Goal: Use online tool/utility: Utilize a website feature to perform a specific function

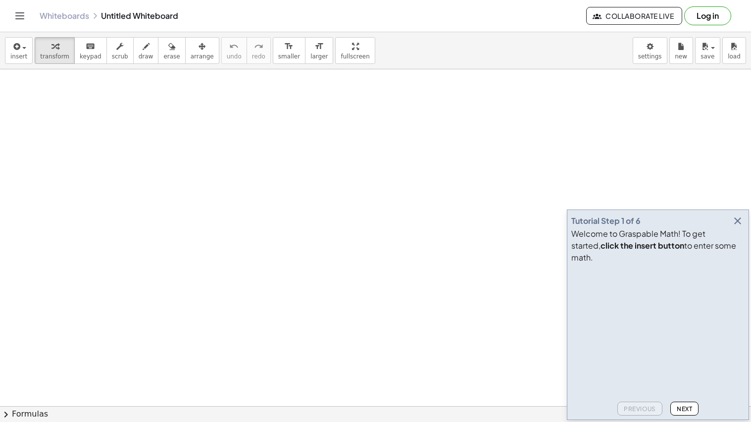
click at [741, 227] on icon "button" at bounding box center [738, 221] width 12 height 12
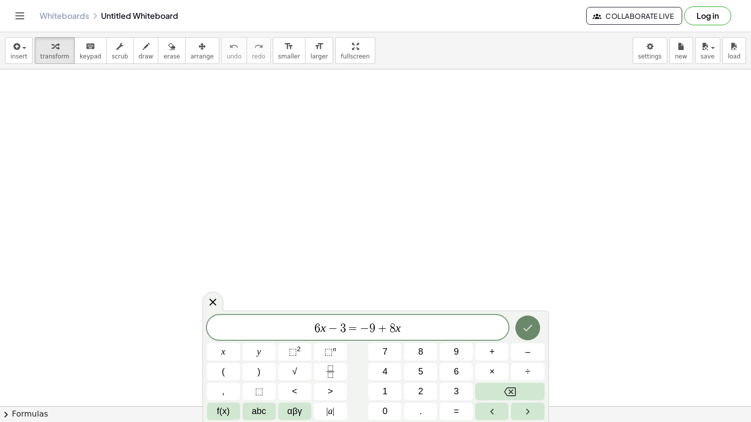
click at [535, 330] on button "Done" at bounding box center [527, 327] width 25 height 25
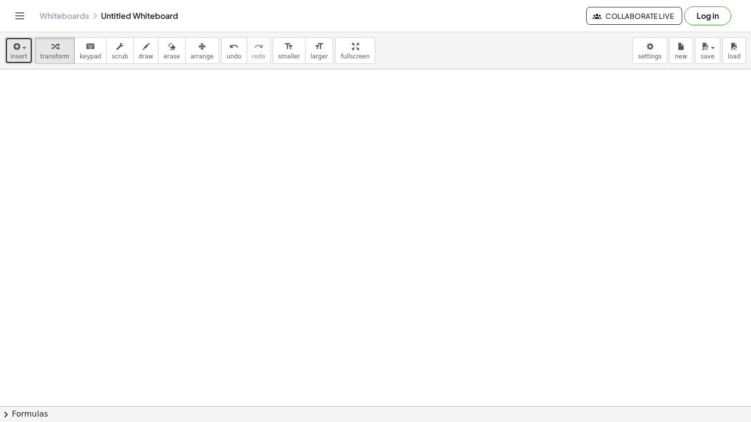
click at [21, 53] on span "insert" at bounding box center [18, 56] width 17 height 7
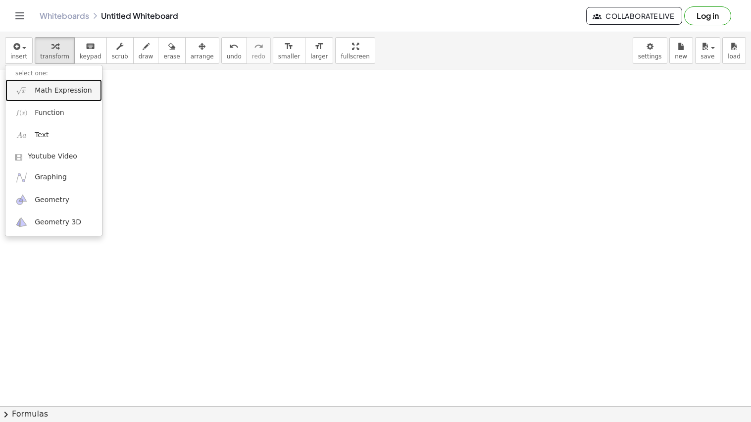
click at [65, 95] on span "Math Expression" at bounding box center [63, 91] width 57 height 10
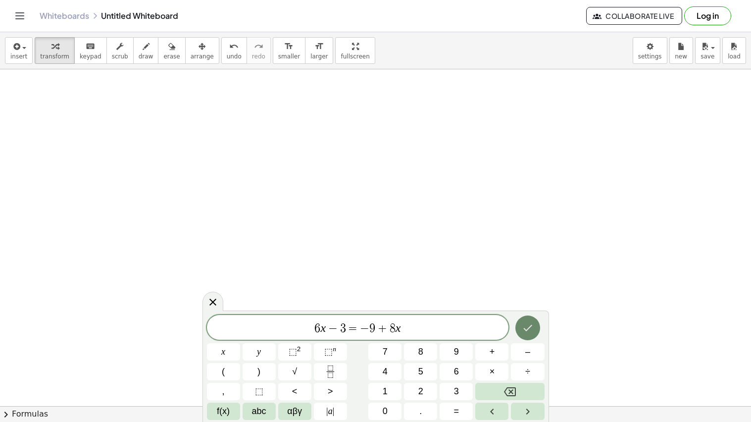
click at [529, 335] on button "Done" at bounding box center [527, 327] width 25 height 25
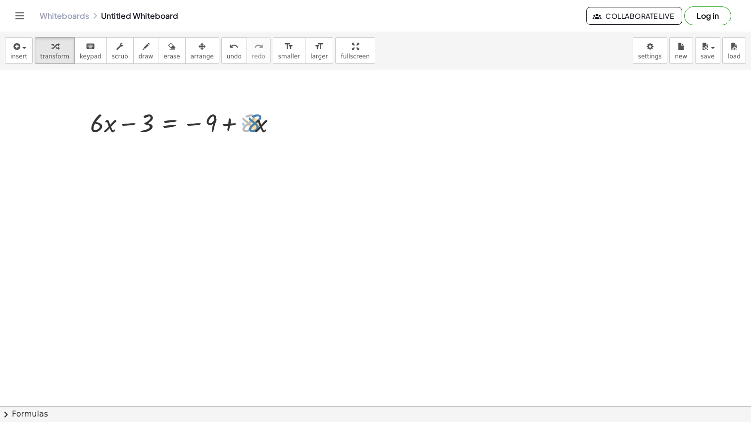
drag, startPoint x: 249, startPoint y: 129, endPoint x: 255, endPoint y: 129, distance: 6.4
click at [255, 129] on div at bounding box center [187, 122] width 205 height 34
click at [228, 128] on div at bounding box center [187, 122] width 205 height 34
drag, startPoint x: 257, startPoint y: 129, endPoint x: 79, endPoint y: 128, distance: 178.7
click at [79, 128] on div "· x + · 8 + · 6 · x − 3 = − 9 + · 8 · x" at bounding box center [183, 122] width 217 height 39
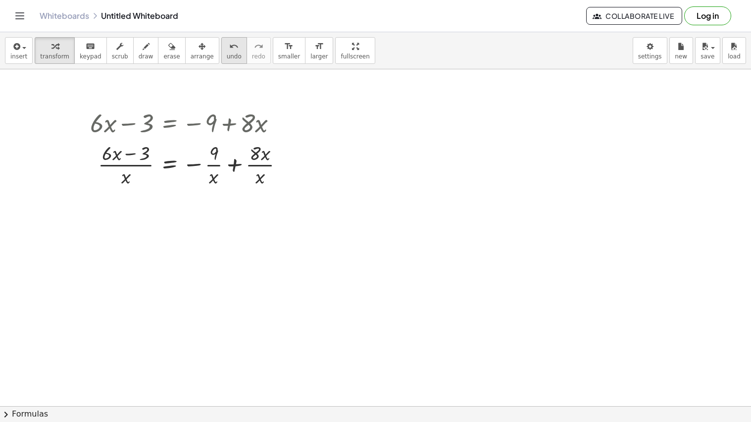
click at [229, 50] on icon "undo" at bounding box center [233, 47] width 9 height 12
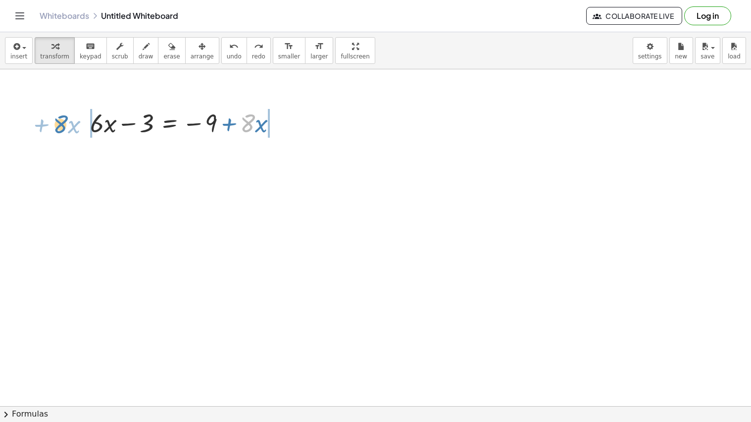
drag, startPoint x: 249, startPoint y: 118, endPoint x: 61, endPoint y: 119, distance: 187.2
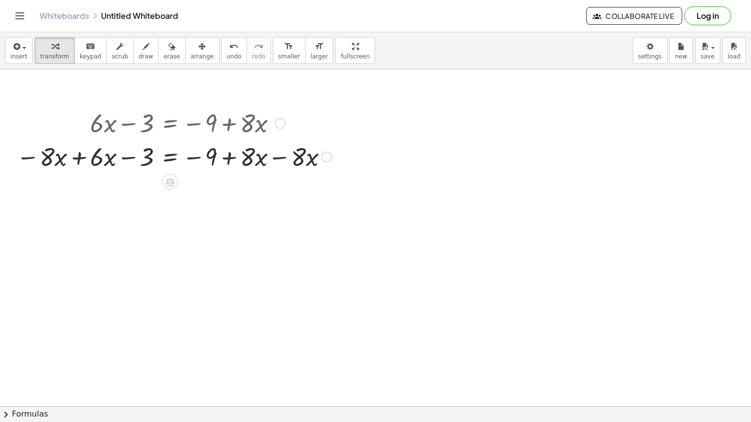
click at [286, 158] on div at bounding box center [173, 156] width 325 height 34
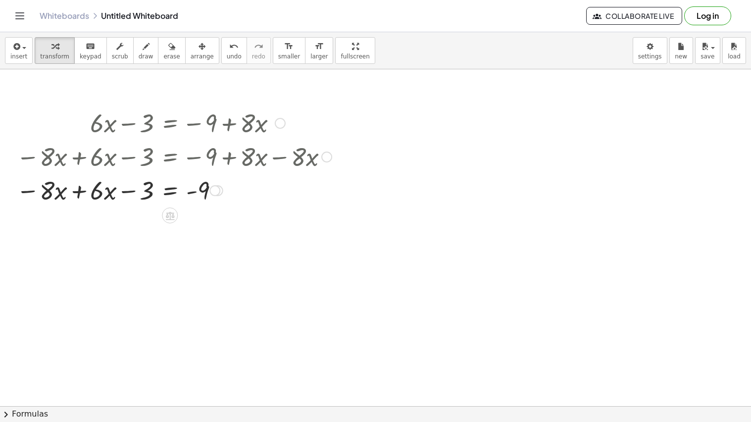
click at [76, 193] on div at bounding box center [173, 190] width 325 height 34
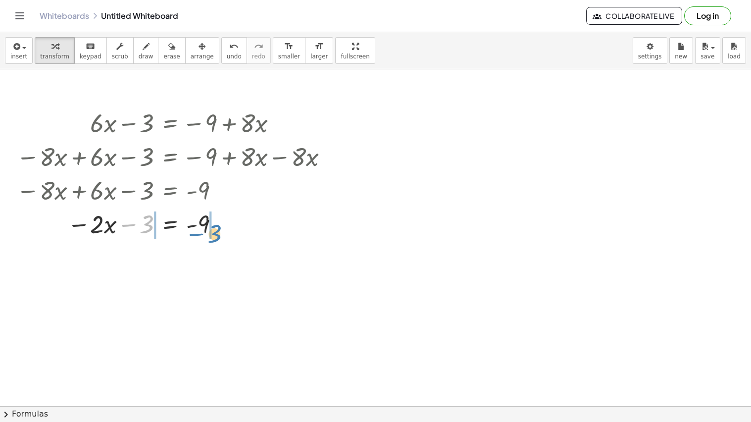
drag, startPoint x: 152, startPoint y: 222, endPoint x: 220, endPoint y: 230, distance: 68.3
click at [220, 230] on div at bounding box center [173, 223] width 325 height 34
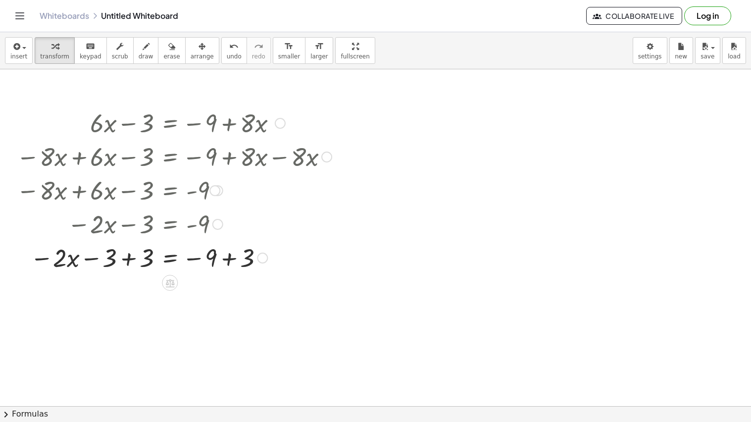
click at [128, 256] on div at bounding box center [173, 257] width 325 height 34
click at [227, 258] on div at bounding box center [173, 257] width 325 height 34
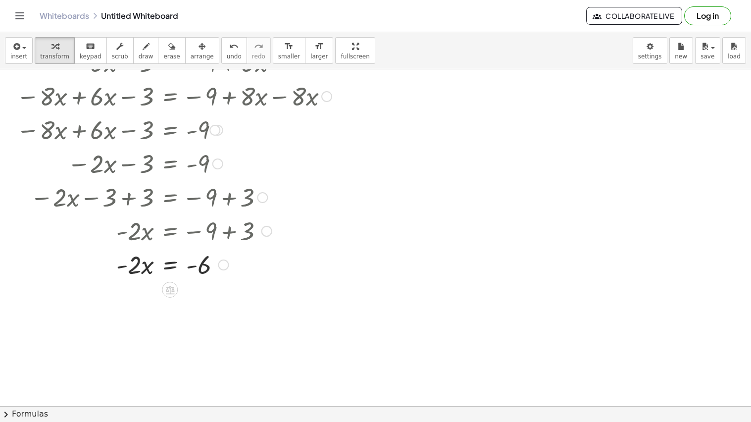
scroll to position [62, 0]
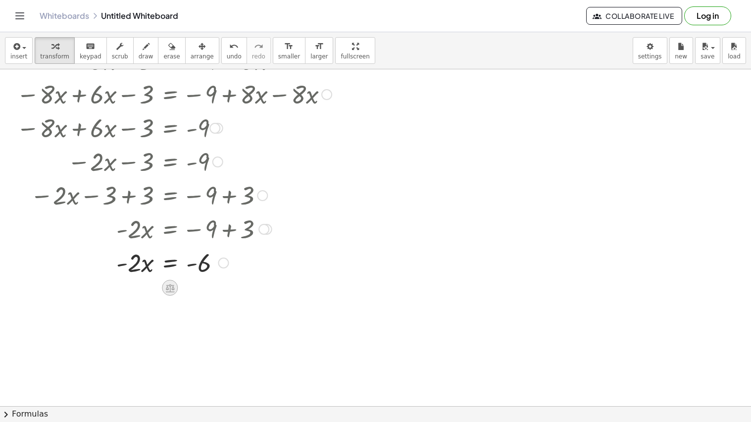
click at [165, 285] on icon at bounding box center [170, 288] width 10 height 10
click at [169, 267] on div at bounding box center [173, 262] width 325 height 34
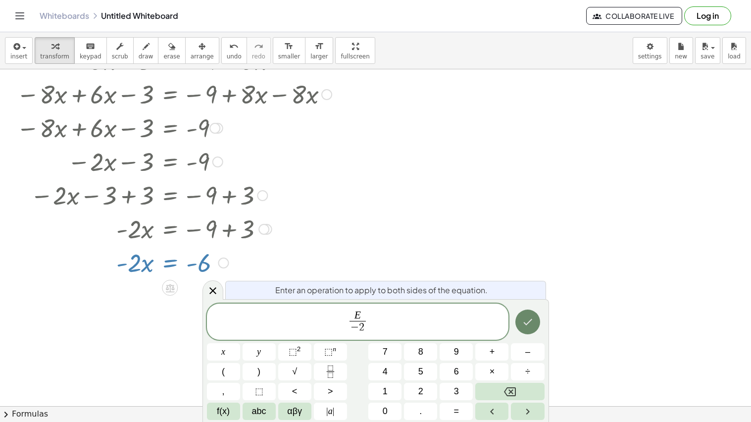
click at [525, 325] on icon "Done" at bounding box center [528, 322] width 12 height 12
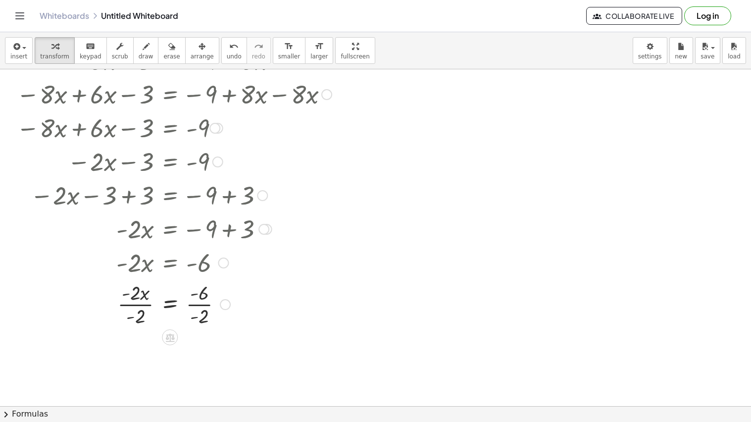
click at [197, 304] on div at bounding box center [173, 304] width 325 height 50
click at [142, 303] on div at bounding box center [173, 321] width 325 height 50
click at [141, 356] on div at bounding box center [173, 353] width 325 height 50
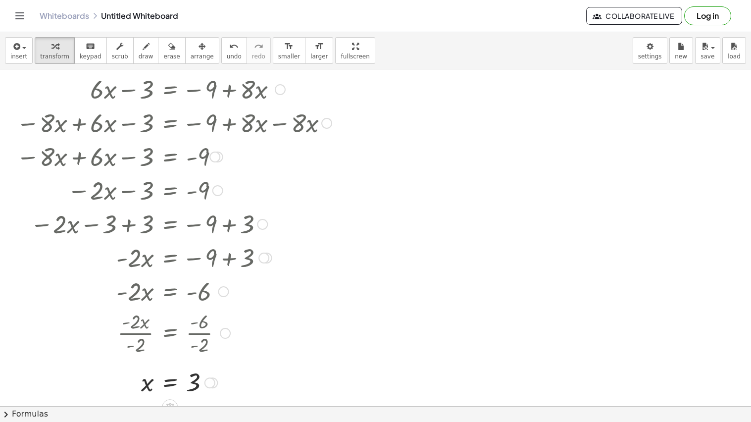
scroll to position [0, 0]
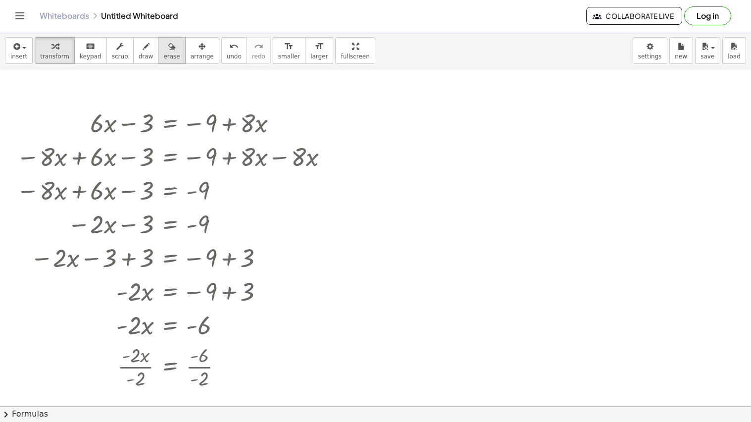
click at [163, 59] on span "erase" at bounding box center [171, 56] width 16 height 7
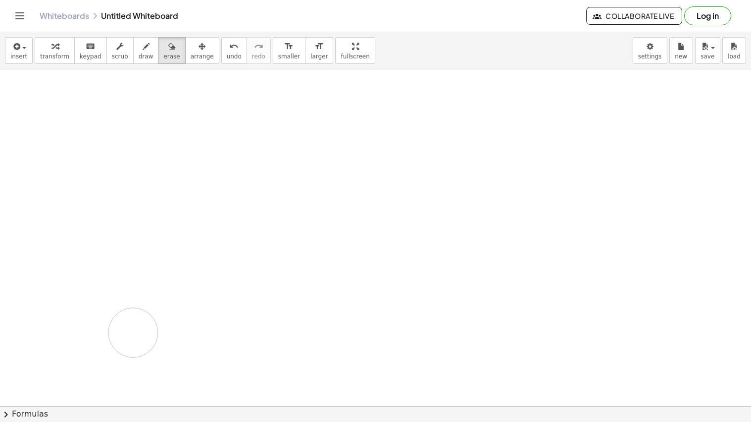
drag, startPoint x: 175, startPoint y: 132, endPoint x: 112, endPoint y: 321, distance: 198.7
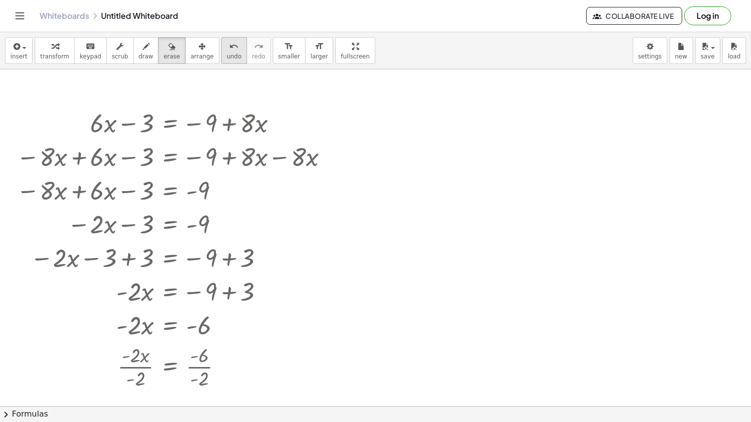
click at [227, 55] on span "undo" at bounding box center [234, 56] width 15 height 7
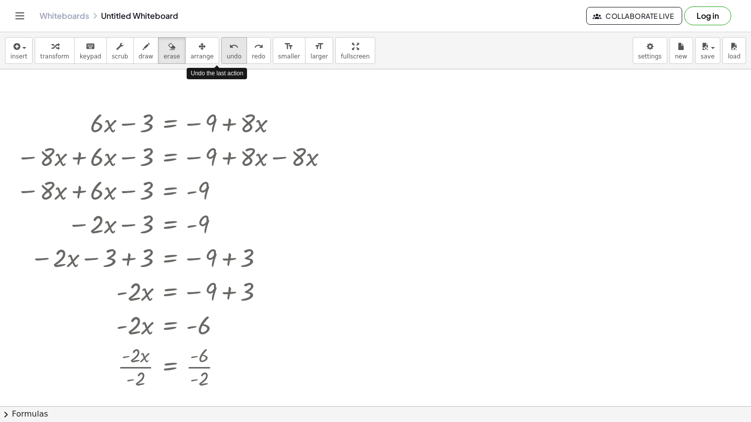
click at [227, 55] on span "undo" at bounding box center [234, 56] width 15 height 7
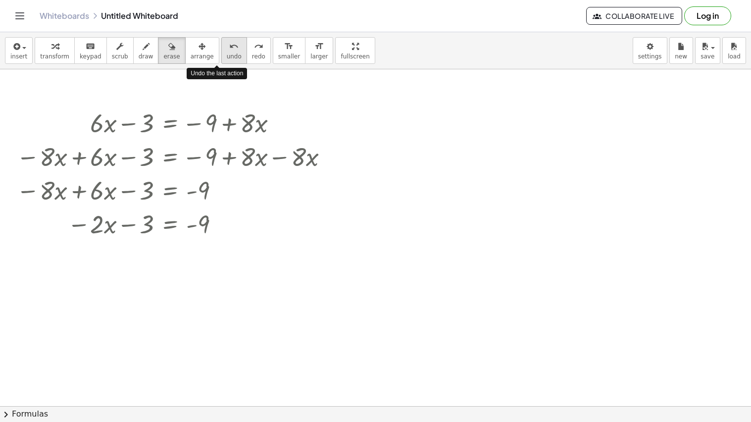
click at [227, 55] on span "undo" at bounding box center [234, 56] width 15 height 7
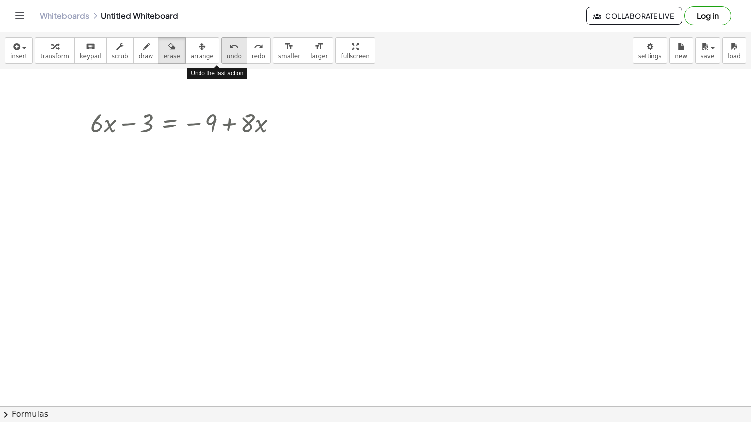
click at [227, 55] on span "undo" at bounding box center [234, 56] width 15 height 7
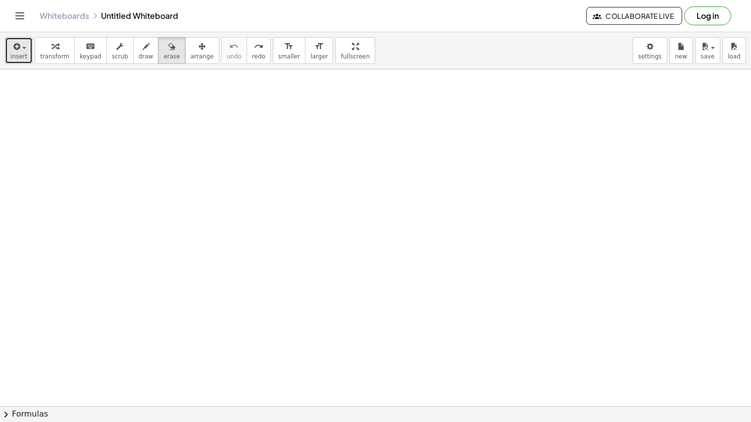
click at [6, 49] on button "insert" at bounding box center [19, 50] width 28 height 27
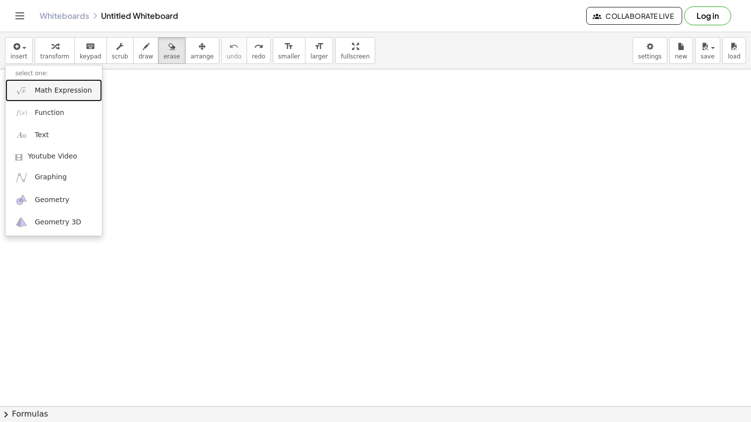
click at [61, 89] on span "Math Expression" at bounding box center [63, 91] width 57 height 10
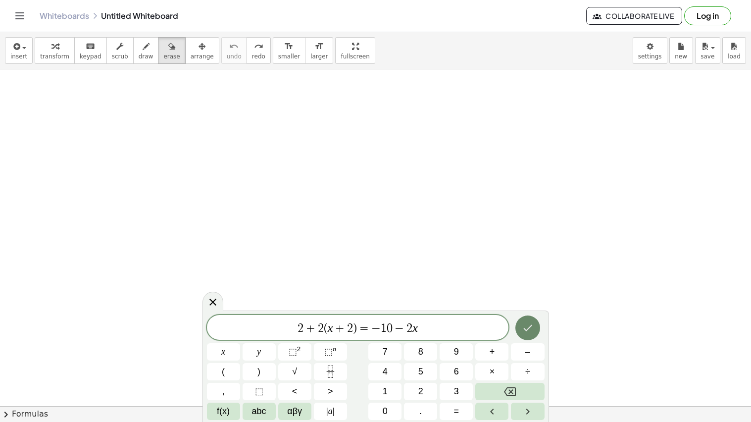
click at [526, 329] on icon "Done" at bounding box center [528, 328] width 12 height 12
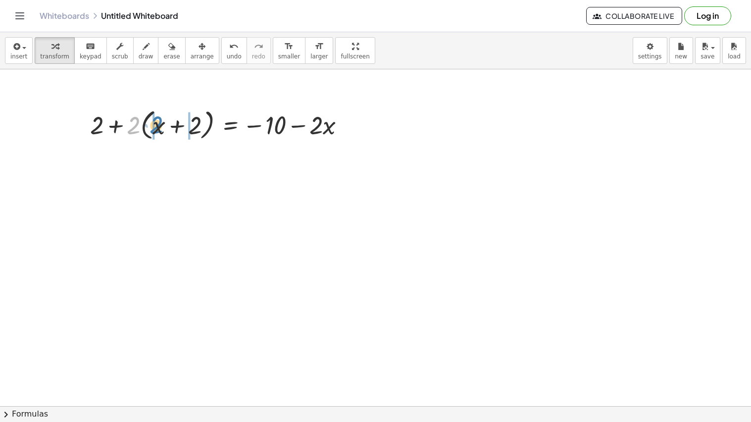
drag, startPoint x: 134, startPoint y: 129, endPoint x: 159, endPoint y: 129, distance: 24.8
click at [159, 129] on div at bounding box center [221, 124] width 273 height 38
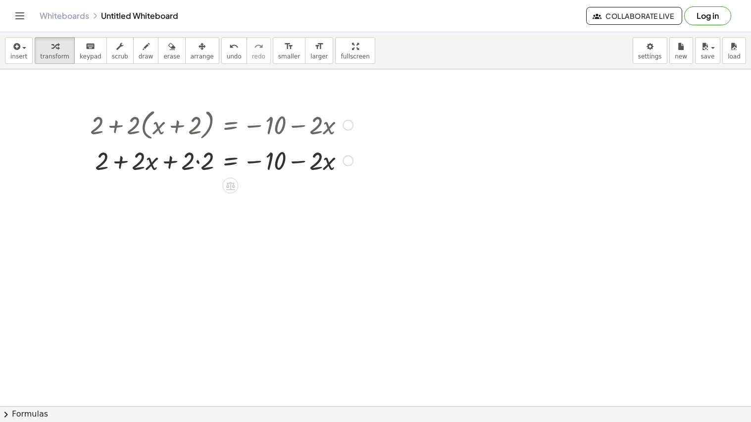
click at [198, 159] on div at bounding box center [221, 160] width 273 height 34
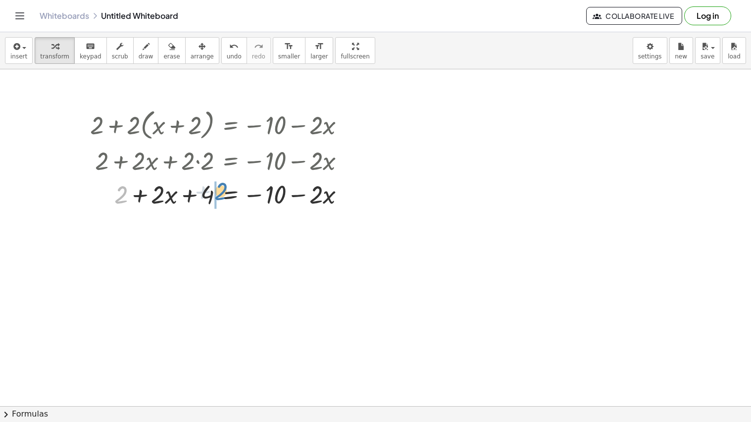
drag, startPoint x: 122, startPoint y: 196, endPoint x: 222, endPoint y: 193, distance: 100.0
click at [222, 193] on div at bounding box center [221, 194] width 273 height 34
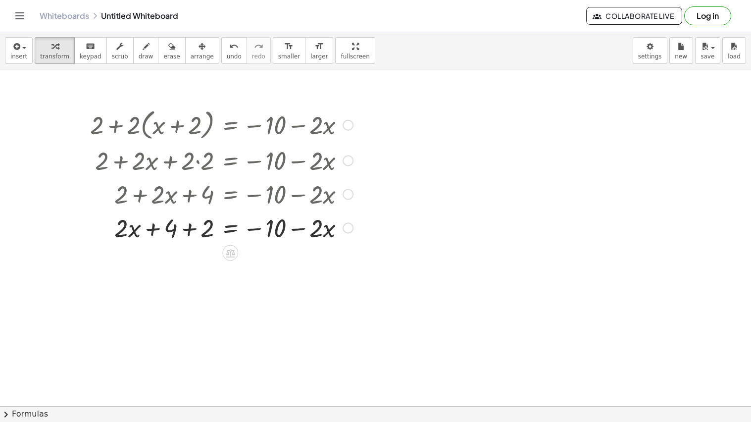
click at [188, 227] on div at bounding box center [221, 227] width 273 height 34
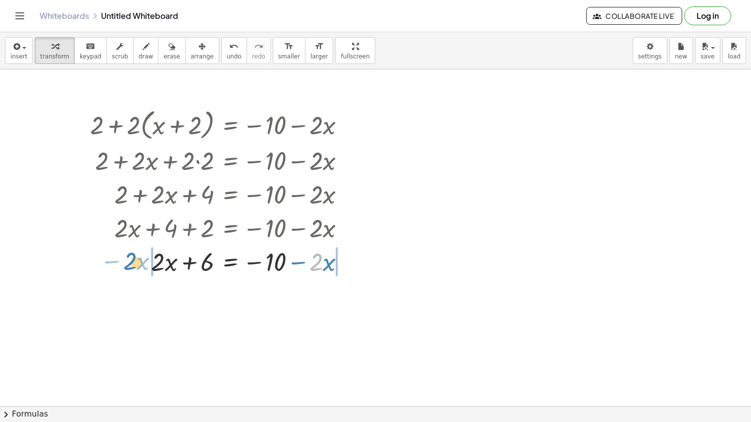
drag, startPoint x: 316, startPoint y: 262, endPoint x: 119, endPoint y: 260, distance: 197.1
click at [119, 260] on div at bounding box center [221, 261] width 273 height 34
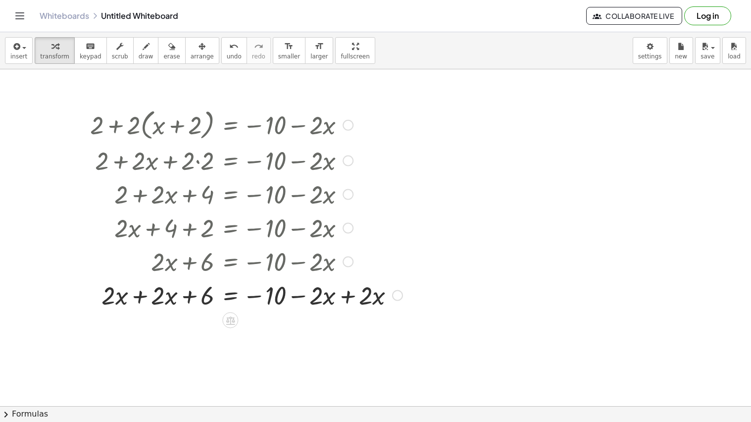
click at [139, 296] on div at bounding box center [246, 295] width 322 height 34
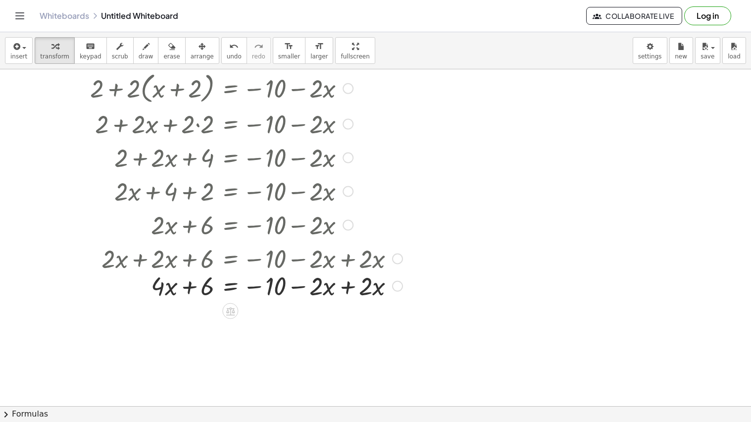
scroll to position [47, 0]
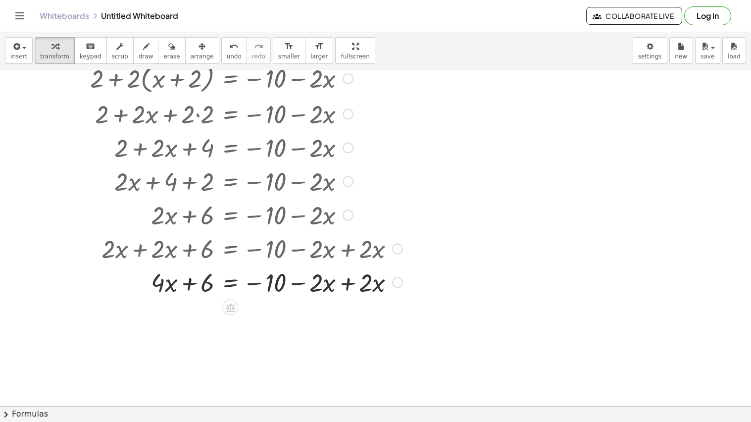
click at [344, 282] on div at bounding box center [246, 282] width 322 height 34
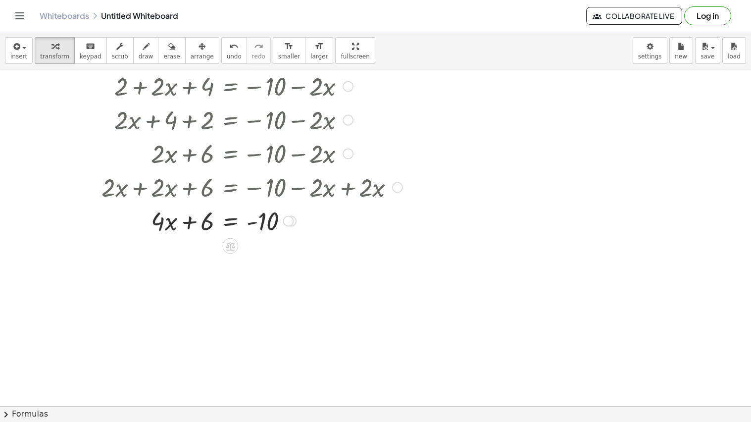
scroll to position [111, 0]
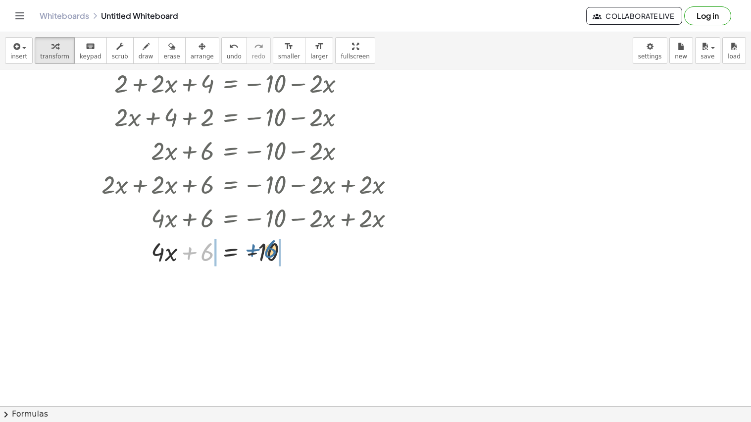
drag, startPoint x: 204, startPoint y: 250, endPoint x: 269, endPoint y: 247, distance: 64.9
click at [269, 247] on div at bounding box center [246, 251] width 322 height 34
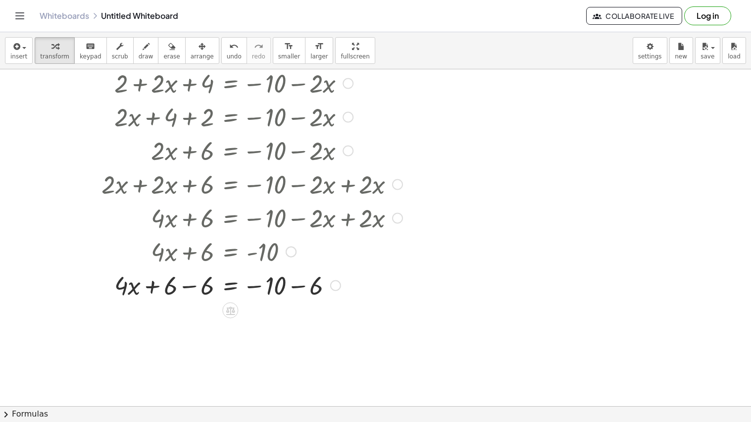
click at [296, 282] on div at bounding box center [246, 285] width 322 height 34
click at [192, 289] on div at bounding box center [267, 285] width 365 height 34
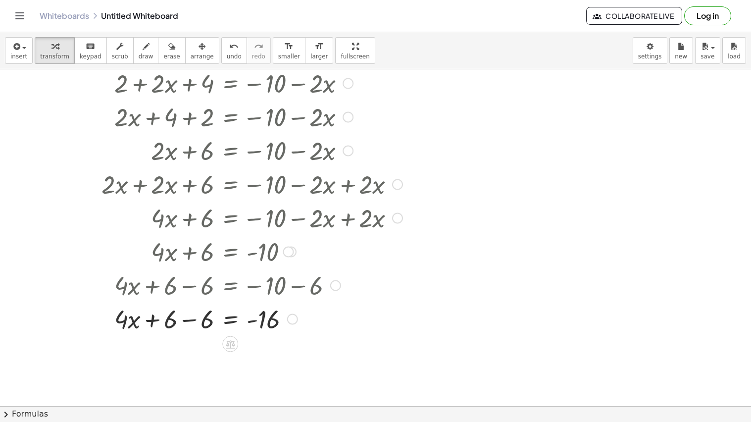
click at [193, 314] on div at bounding box center [246, 319] width 322 height 34
click at [227, 324] on div at bounding box center [246, 319] width 322 height 34
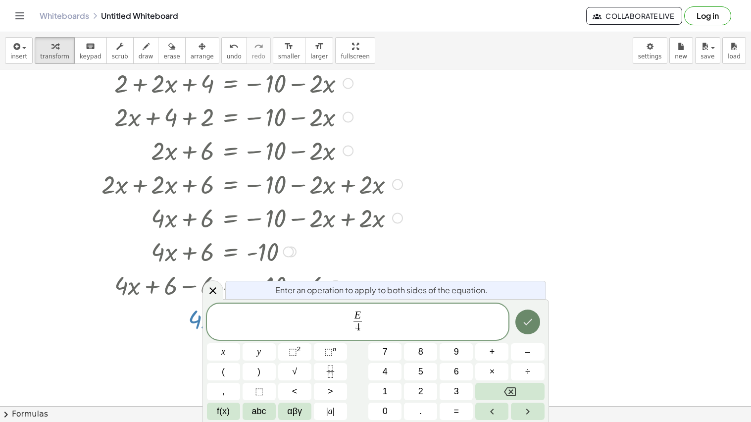
click at [529, 320] on icon "Done" at bounding box center [528, 322] width 12 height 12
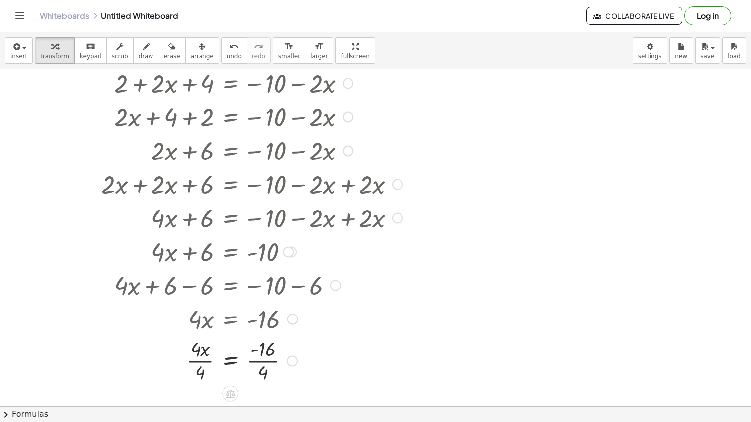
click at [265, 365] on div at bounding box center [246, 360] width 322 height 50
click at [197, 358] on div at bounding box center [246, 360] width 322 height 50
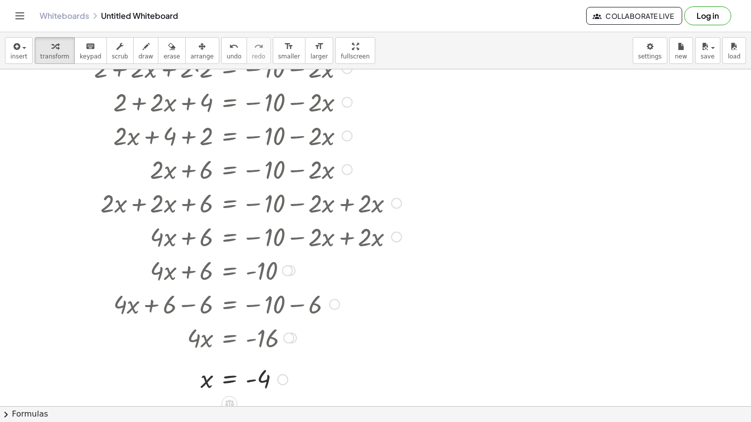
scroll to position [95, 1]
